Goal: Find specific page/section: Find specific page/section

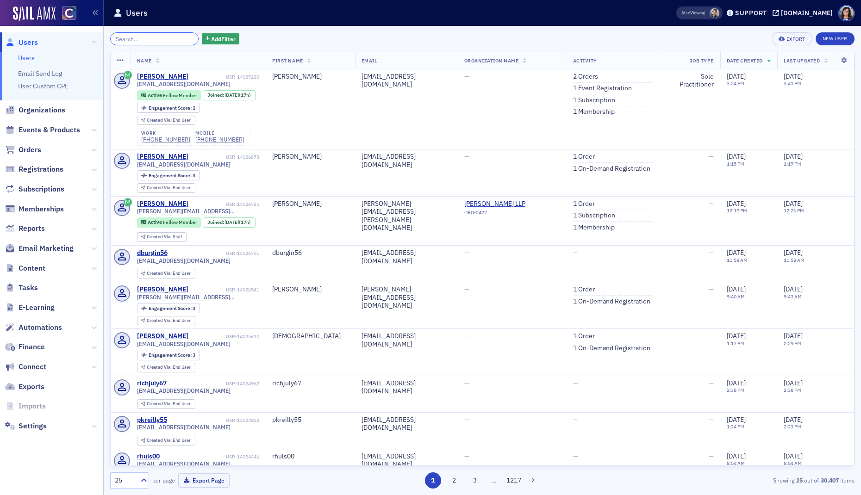
click at [141, 39] on input "search" at bounding box center [154, 38] width 88 height 13
click at [50, 125] on span "Events & Products" at bounding box center [50, 130] width 62 height 10
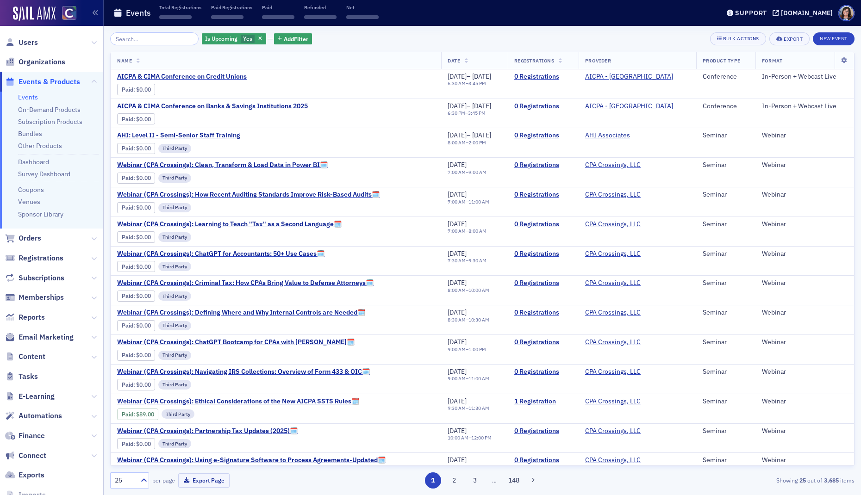
drag, startPoint x: 157, startPoint y: 42, endPoint x: 157, endPoint y: 48, distance: 6.0
click at [157, 42] on input "search" at bounding box center [154, 38] width 88 height 13
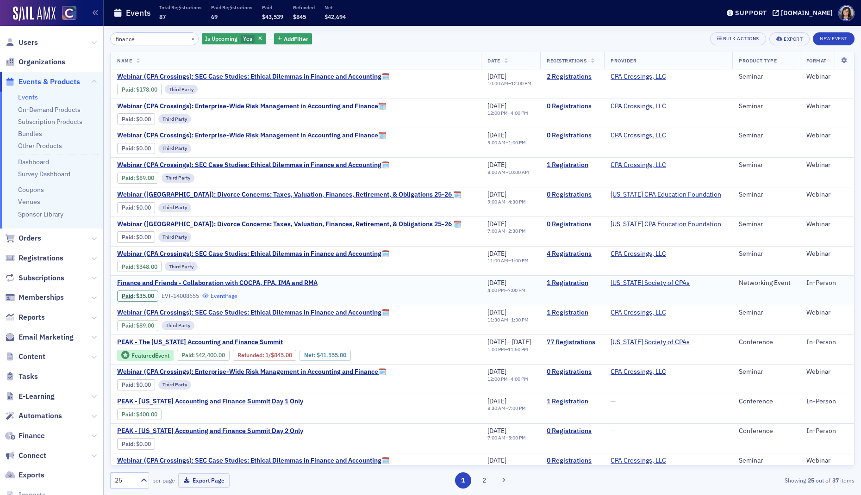
type input "finance"
click at [224, 295] on link "Event Page" at bounding box center [219, 296] width 35 height 7
click at [20, 40] on span "Users" at bounding box center [28, 43] width 19 height 10
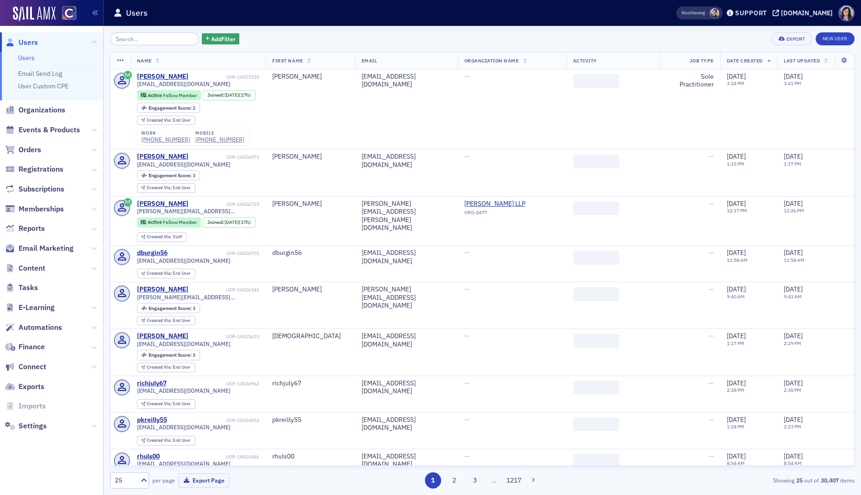
click at [158, 39] on input "search" at bounding box center [154, 38] width 88 height 13
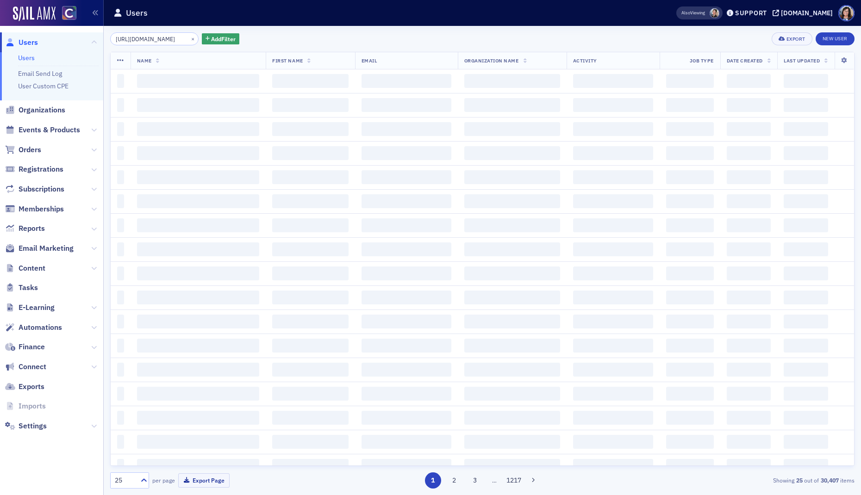
scroll to position [0, 251]
type input "https://cocpa.org/catalog/events/14008655-finance-and-friends-collaboration-wit…"
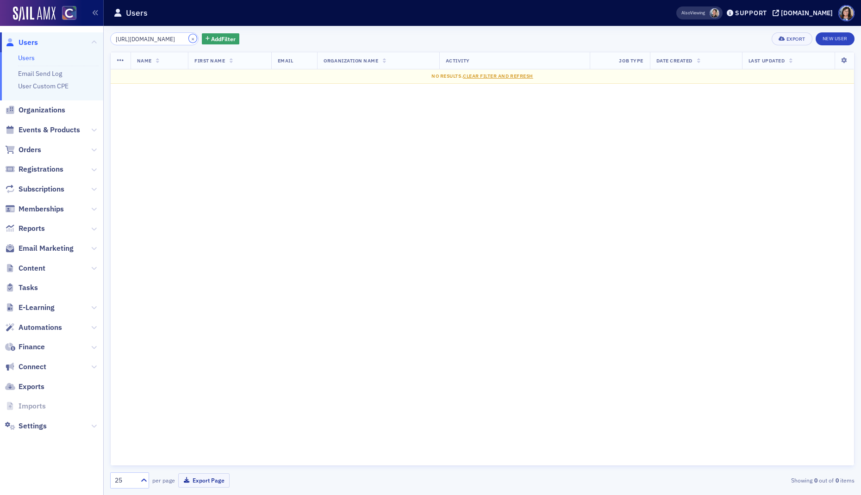
click at [189, 40] on button "×" at bounding box center [193, 38] width 8 height 8
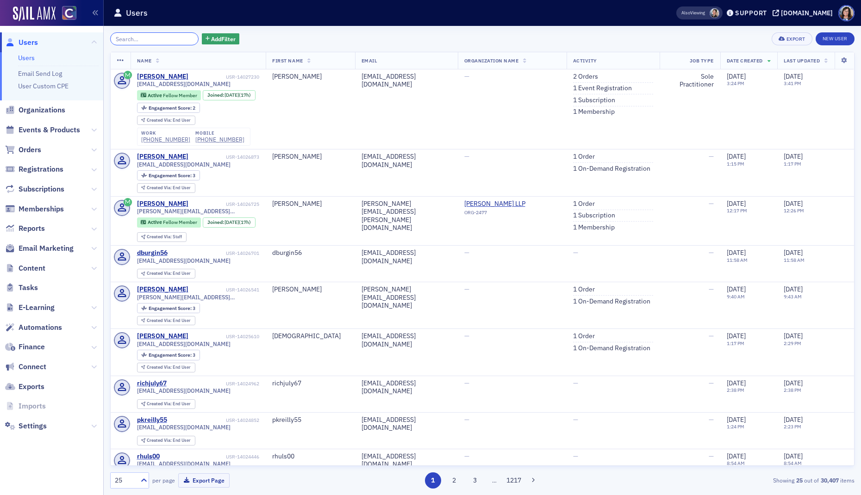
click at [125, 40] on input "search" at bounding box center [154, 38] width 88 height 13
paste input "dan@windriverwealth.com"
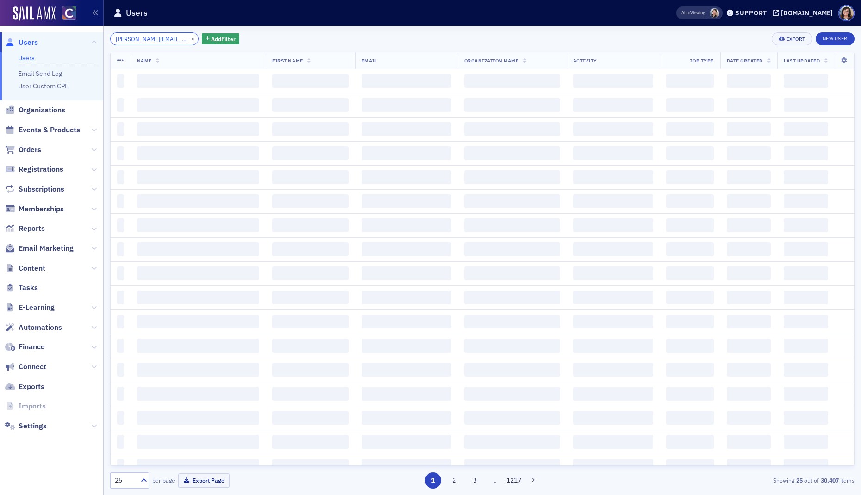
scroll to position [0, 7]
type input "dan@windriverwealth.com"
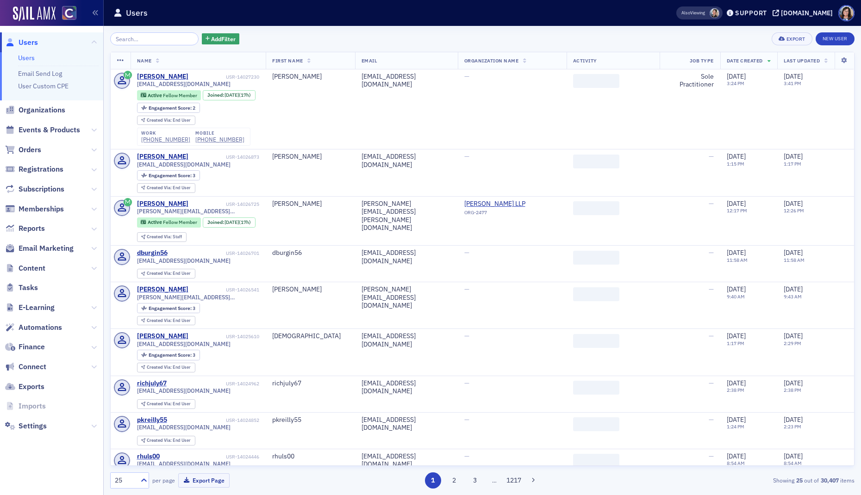
click at [139, 39] on input "search" at bounding box center [154, 38] width 88 height 13
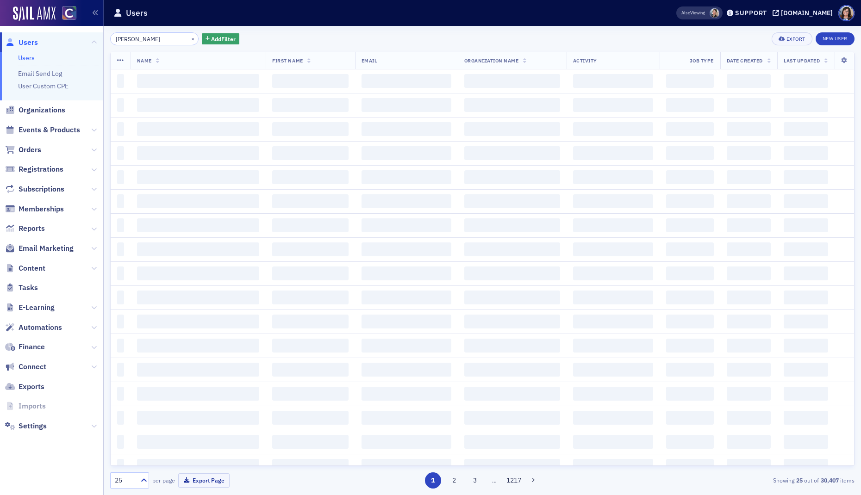
type input "DesLauriers"
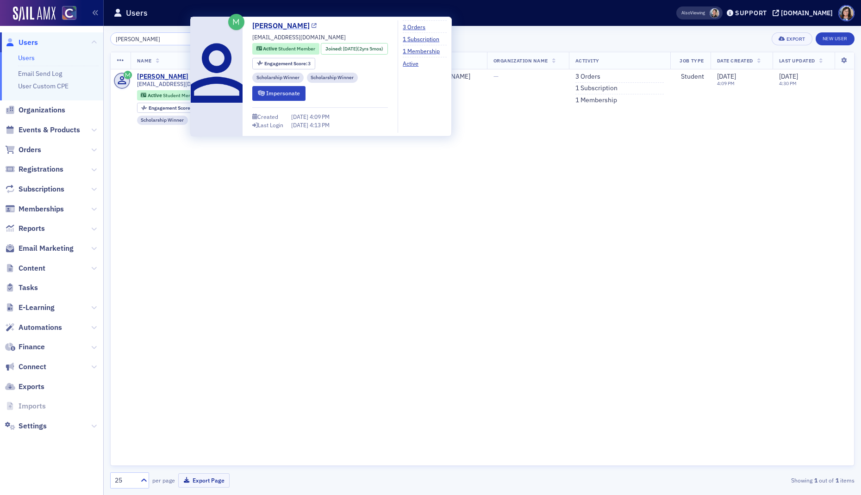
click at [316, 27] on icon at bounding box center [314, 26] width 5 height 5
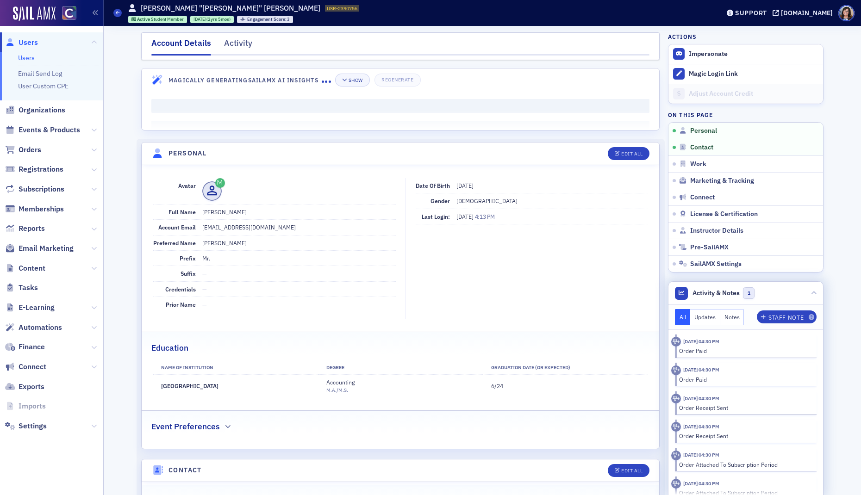
click at [732, 318] on button "Notes" at bounding box center [732, 317] width 24 height 16
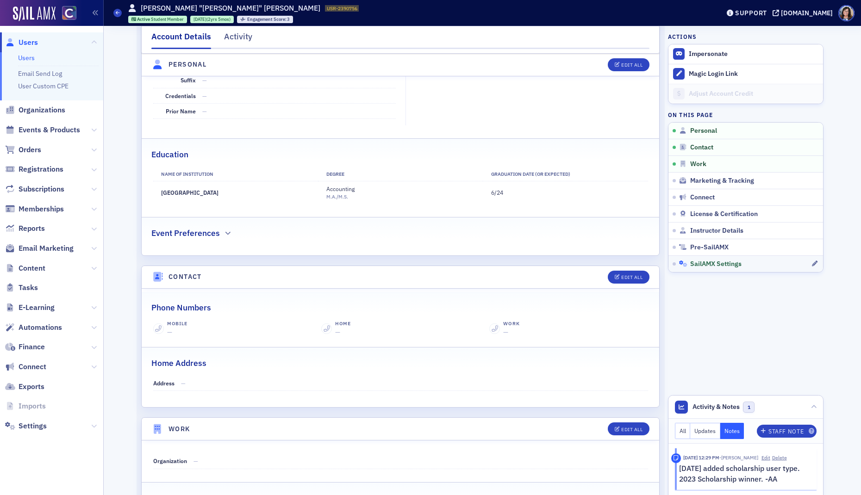
scroll to position [194, 0]
